Goal: Task Accomplishment & Management: Use online tool/utility

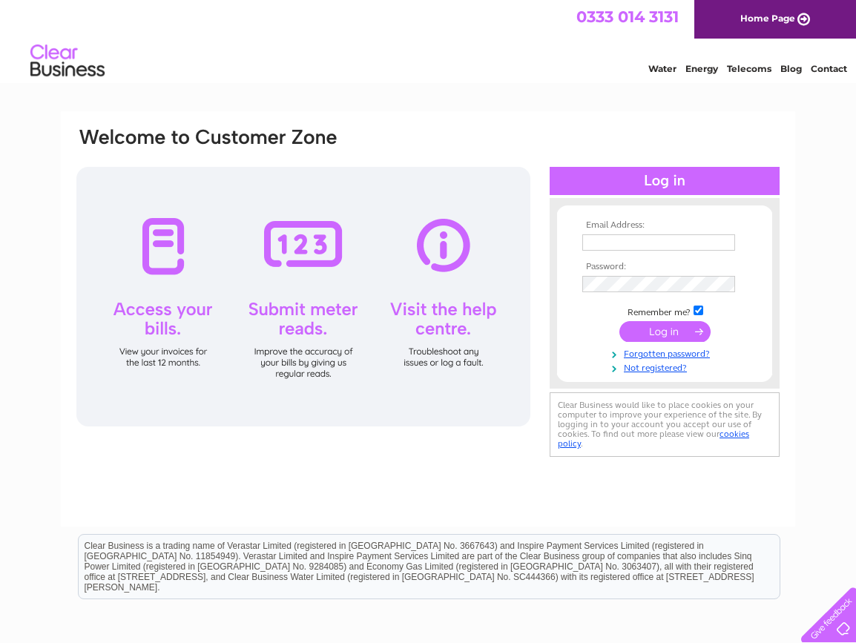
click at [707, 239] on input "text" at bounding box center [659, 243] width 153 height 16
type input "[PERSON_NAME][EMAIL_ADDRESS][DOMAIN_NAME]"
click at [675, 333] on input "submit" at bounding box center [665, 331] width 91 height 21
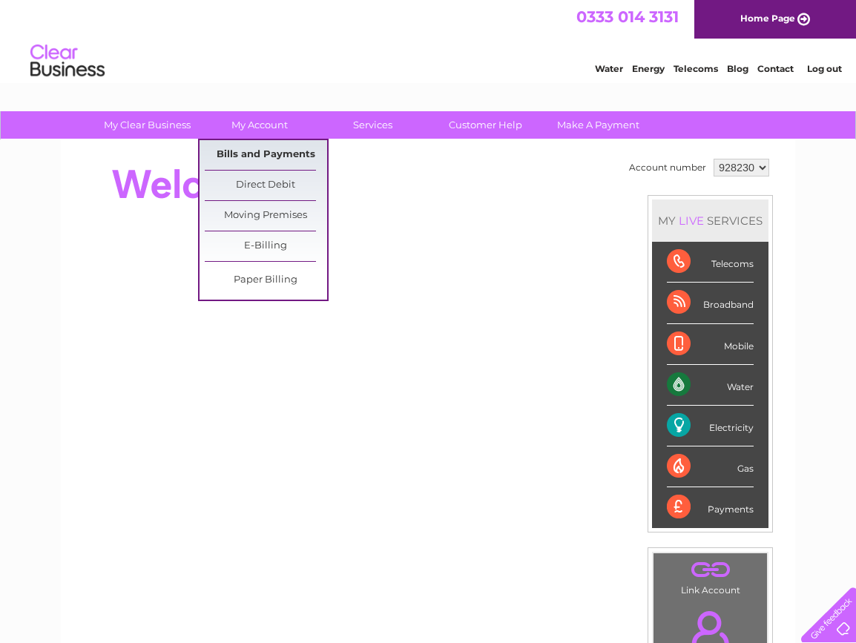
click at [253, 158] on link "Bills and Payments" at bounding box center [266, 155] width 122 height 30
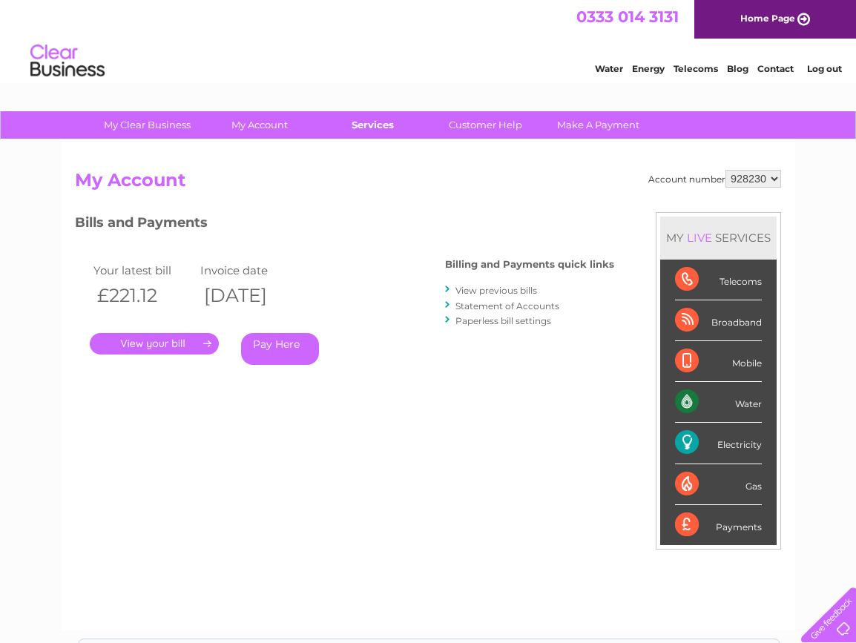
click at [376, 124] on link "Services" at bounding box center [373, 124] width 122 height 27
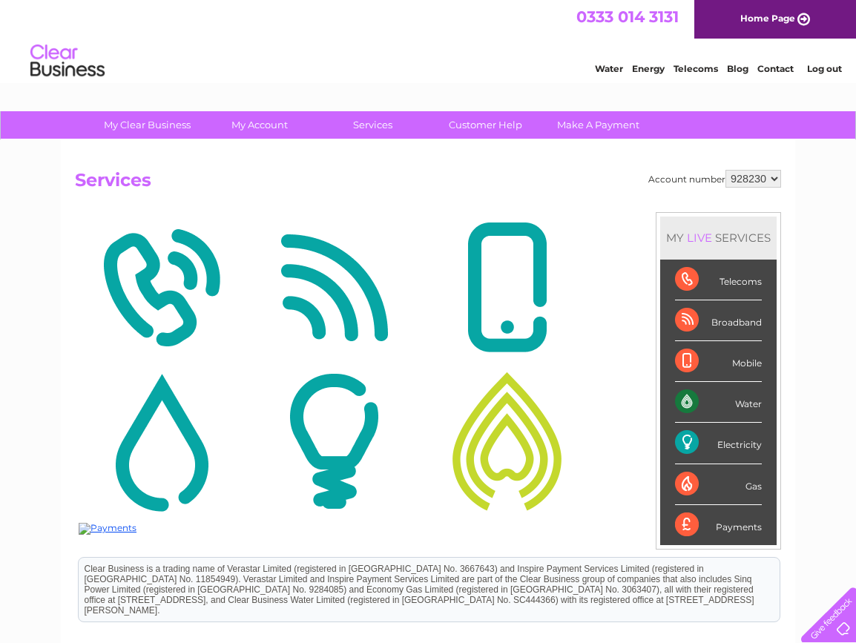
click at [376, 124] on link "Services" at bounding box center [373, 124] width 122 height 27
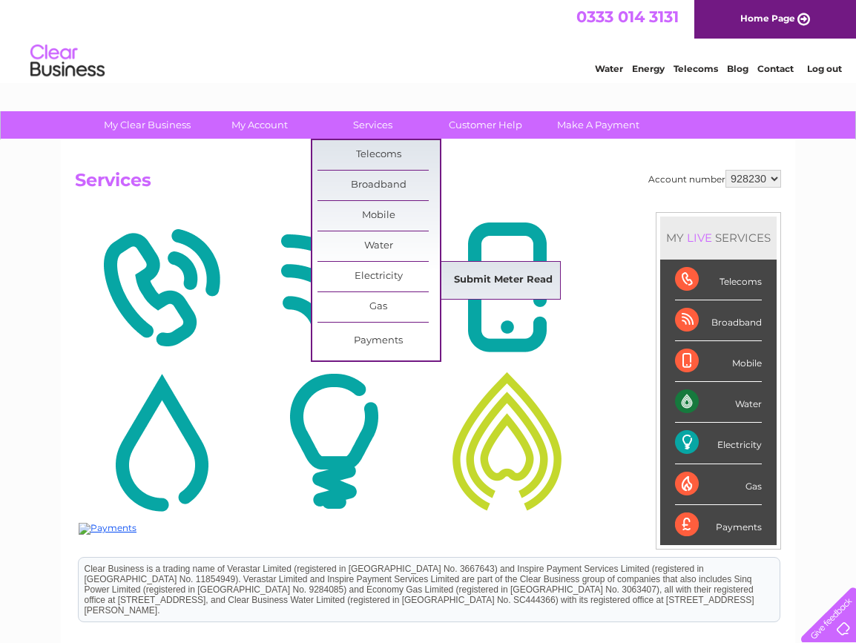
click at [487, 277] on link "Submit Meter Read" at bounding box center [503, 281] width 122 height 30
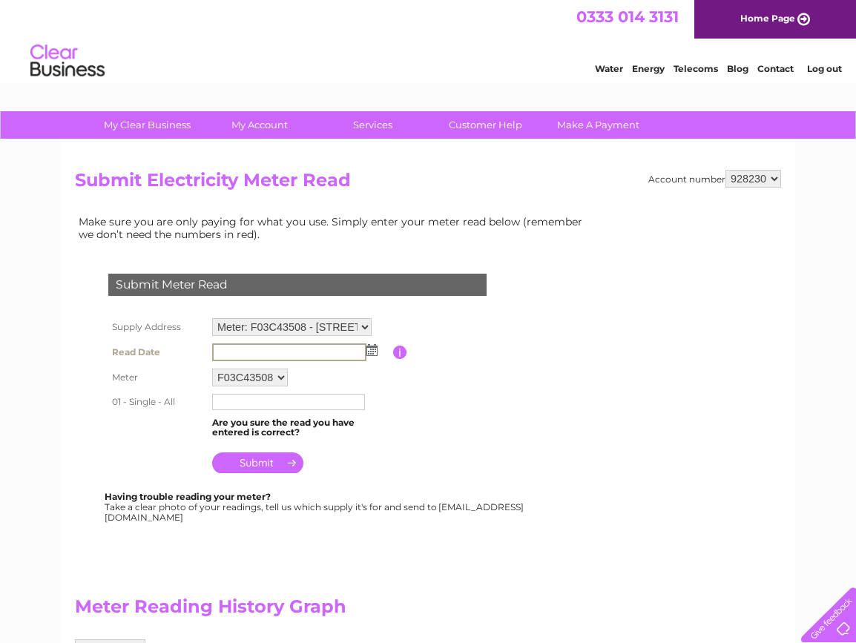
click at [240, 350] on input "text" at bounding box center [289, 353] width 154 height 18
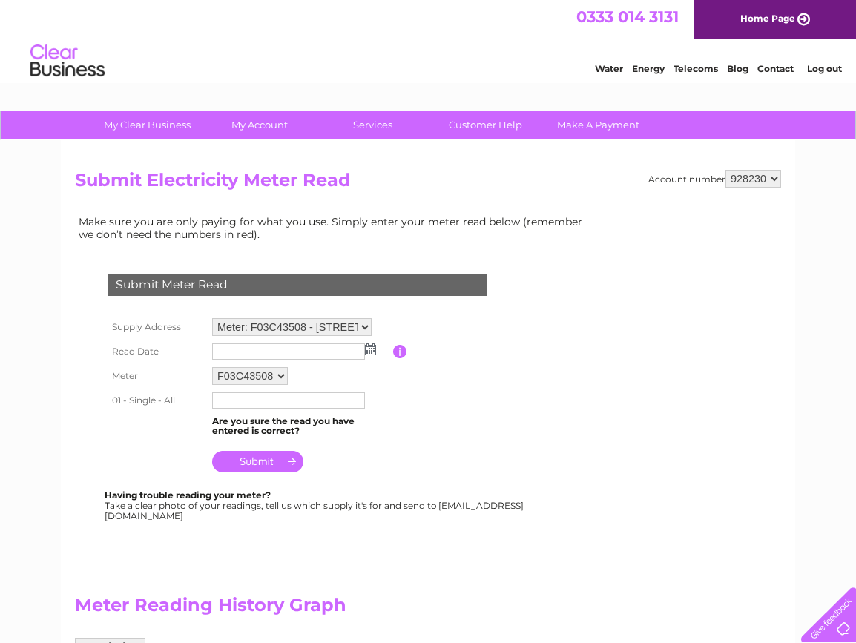
click at [374, 354] on img at bounding box center [370, 350] width 11 height 12
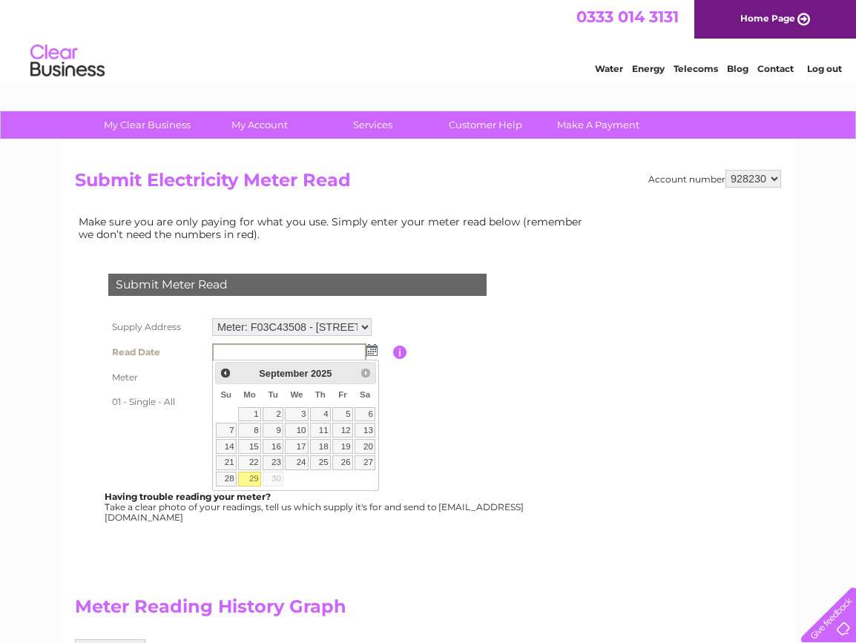
click at [248, 476] on link "29" at bounding box center [249, 479] width 23 height 15
type input "2025/09/29"
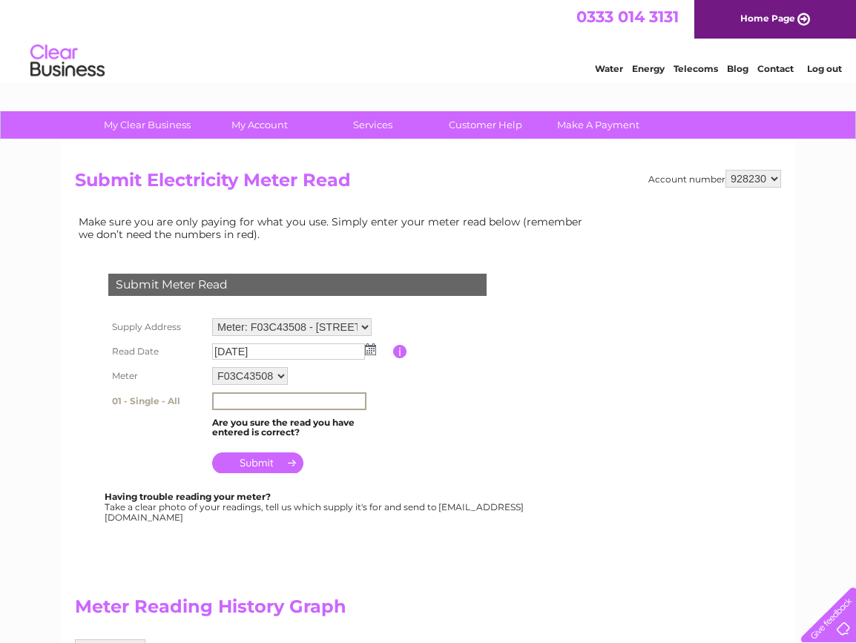
click at [221, 399] on input "text" at bounding box center [289, 402] width 154 height 18
type input "32265"
click at [249, 457] on input "submit" at bounding box center [257, 463] width 91 height 21
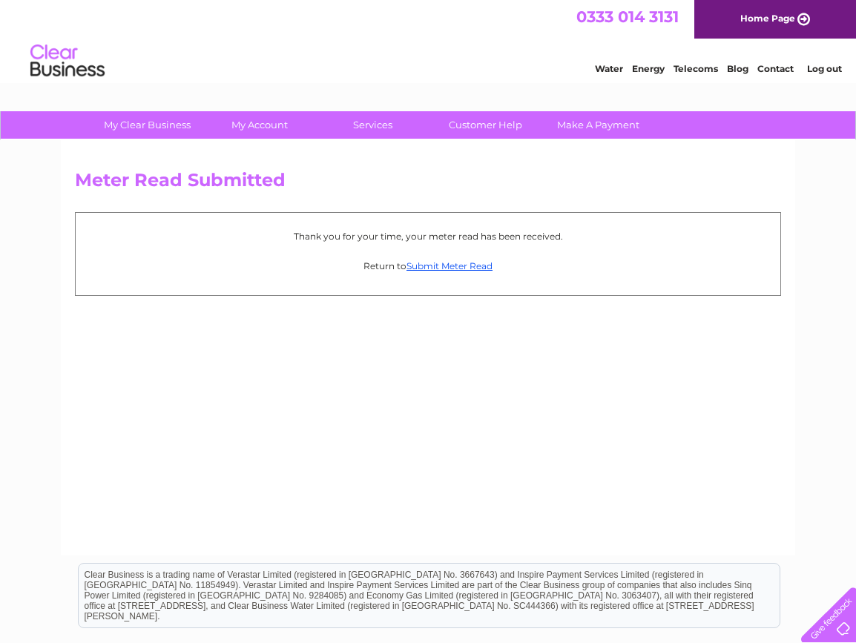
click at [818, 65] on link "Log out" at bounding box center [824, 68] width 35 height 11
